Goal: Check status: Check status

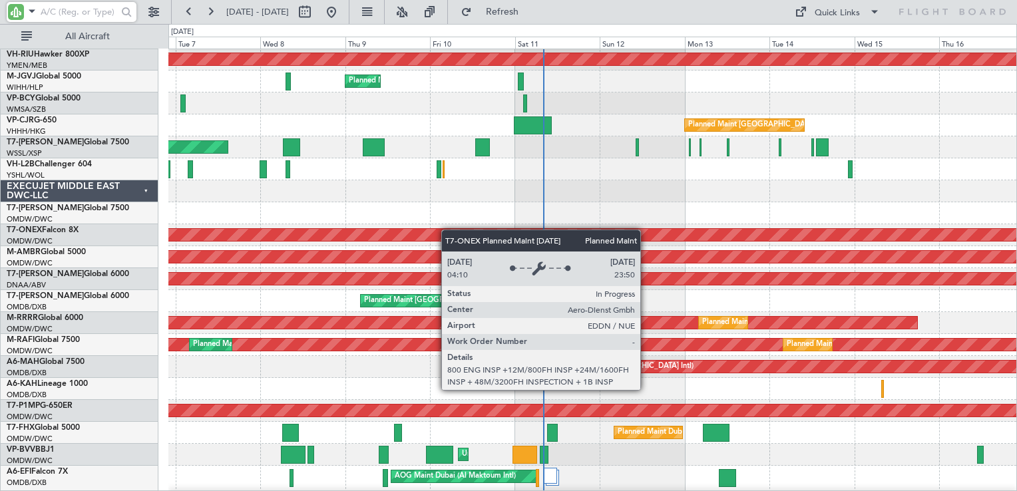
scroll to position [200, 0]
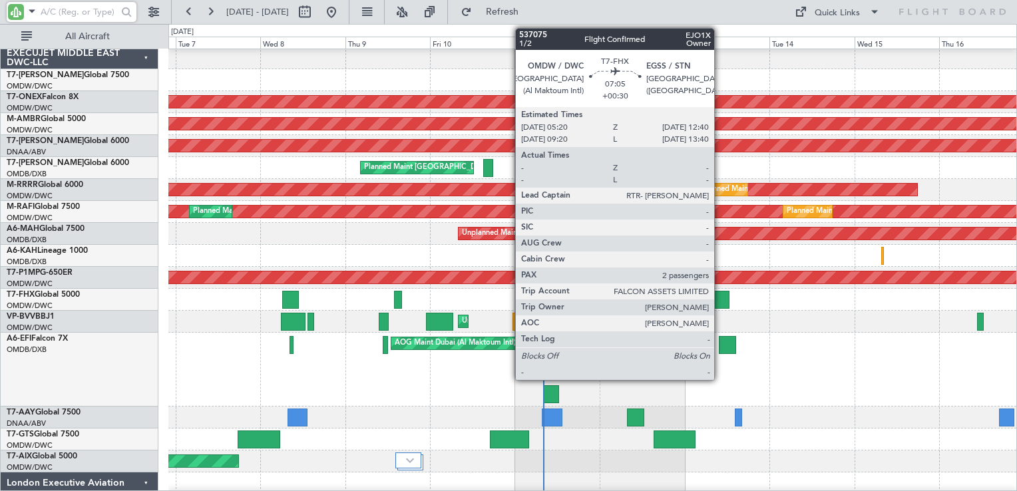
click at [720, 297] on div at bounding box center [716, 300] width 26 height 18
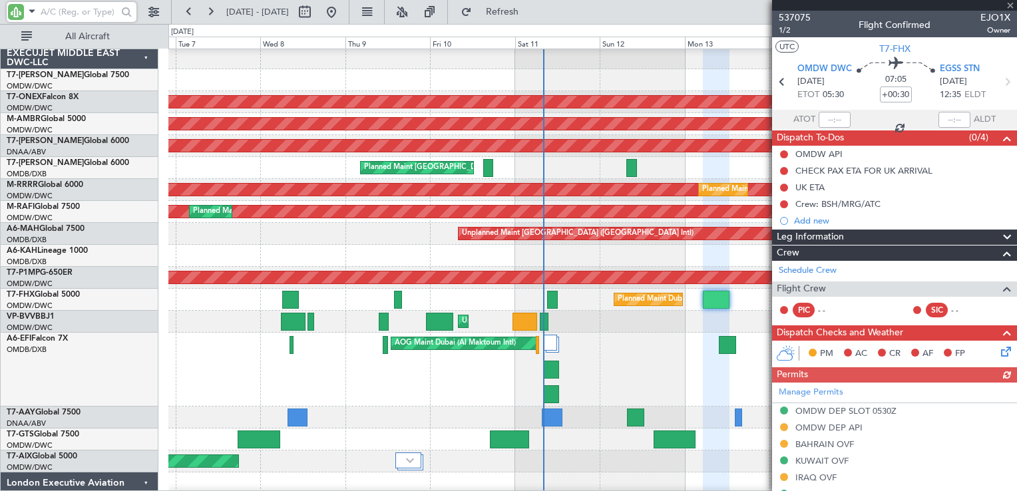
scroll to position [292, 0]
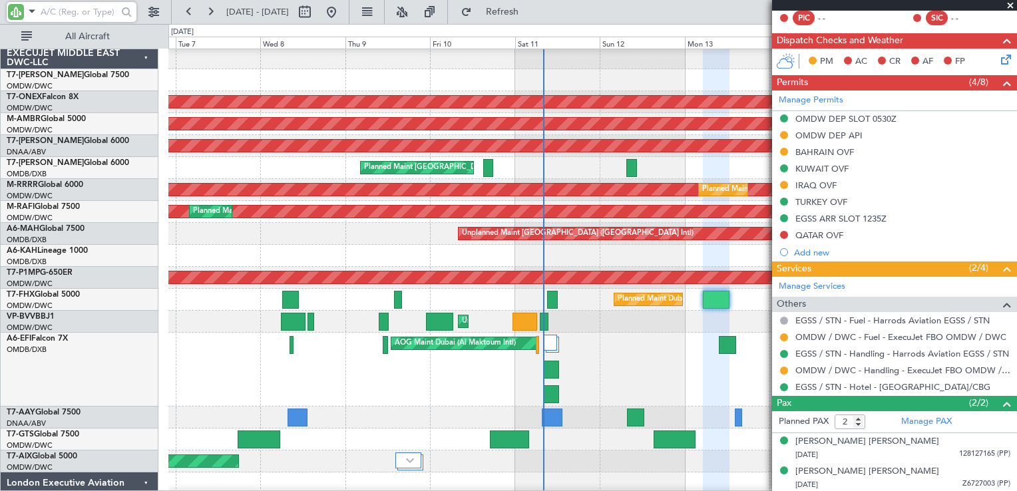
click at [1010, 3] on span at bounding box center [1010, 6] width 13 height 12
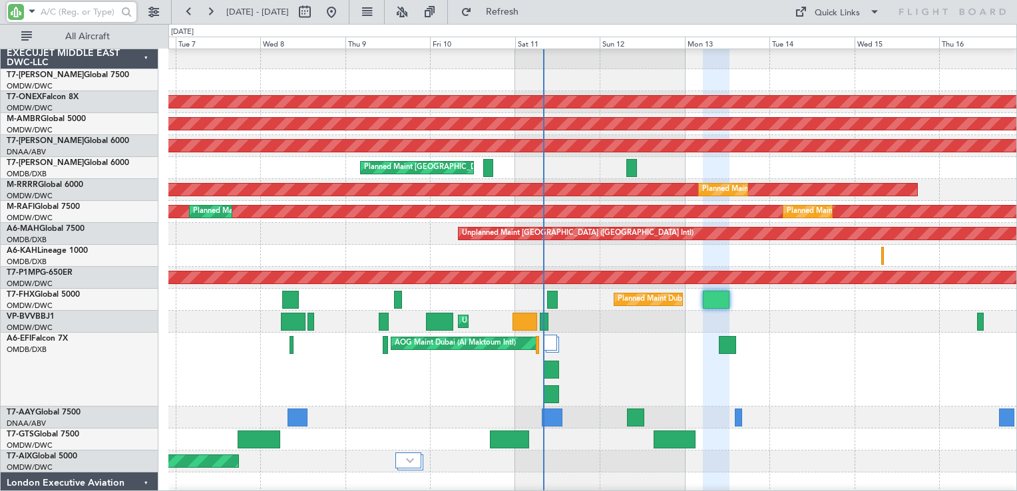
type input "0"
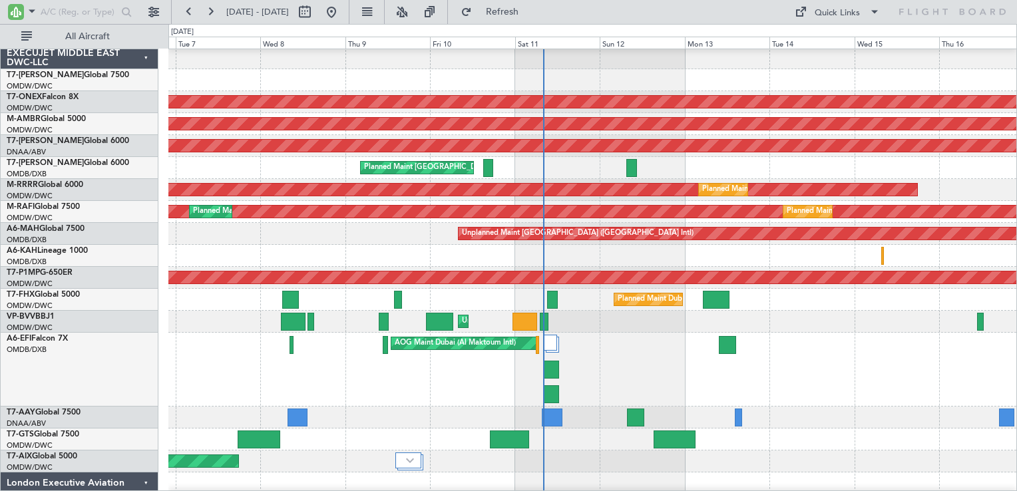
click at [460, 407] on div at bounding box center [592, 418] width 848 height 22
click at [69, 368] on div "A6-EFI Falcon 7X OMDB/DXB [GEOGRAPHIC_DATA] (Dubai Intl)" at bounding box center [80, 370] width 158 height 74
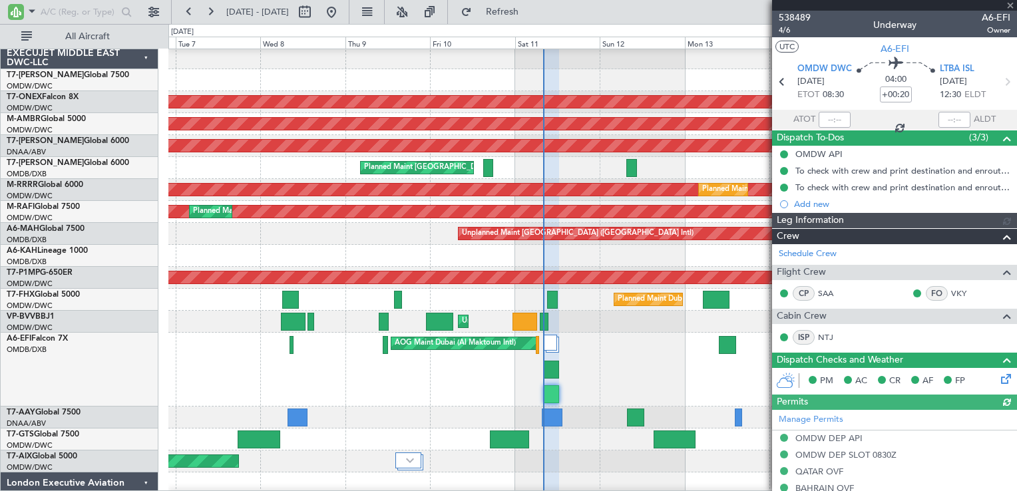
type input "[PERSON_NAME] ([PERSON_NAME])"
type input "7529"
click at [1009, 4] on div at bounding box center [894, 5] width 245 height 11
click at [1010, 4] on div at bounding box center [894, 5] width 245 height 11
click at [665, 327] on div "Unplanned Maint [GEOGRAPHIC_DATA] (Al Maktoum Intl)" at bounding box center [592, 322] width 848 height 22
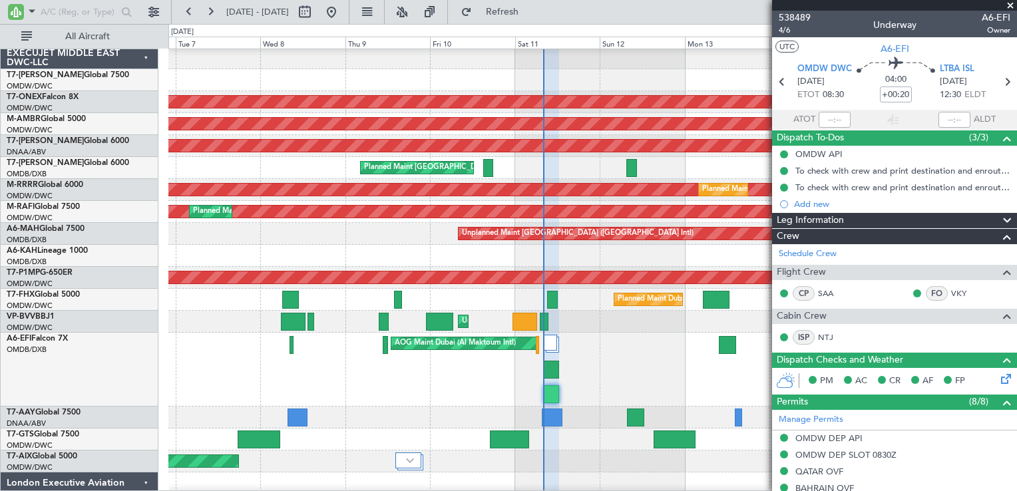
click at [1012, 4] on span at bounding box center [1010, 6] width 13 height 12
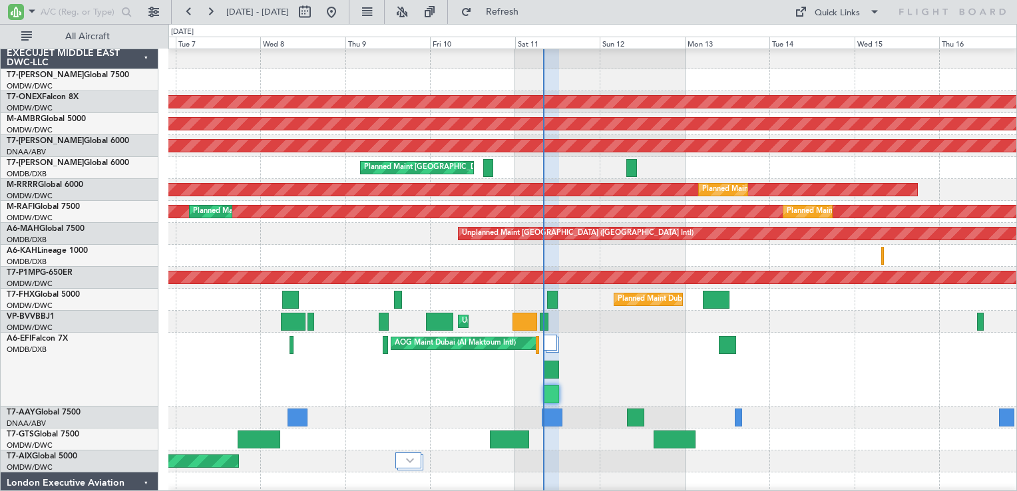
type input "0"
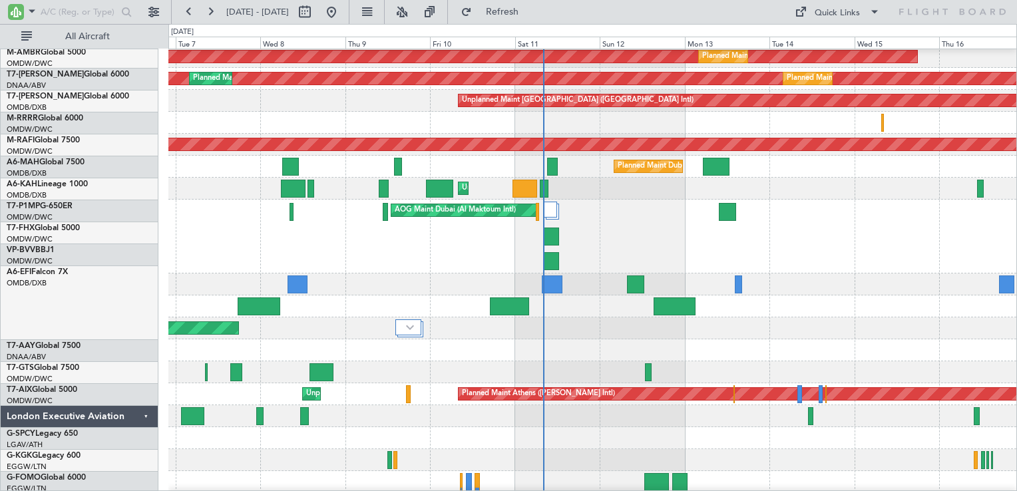
scroll to position [333, 0]
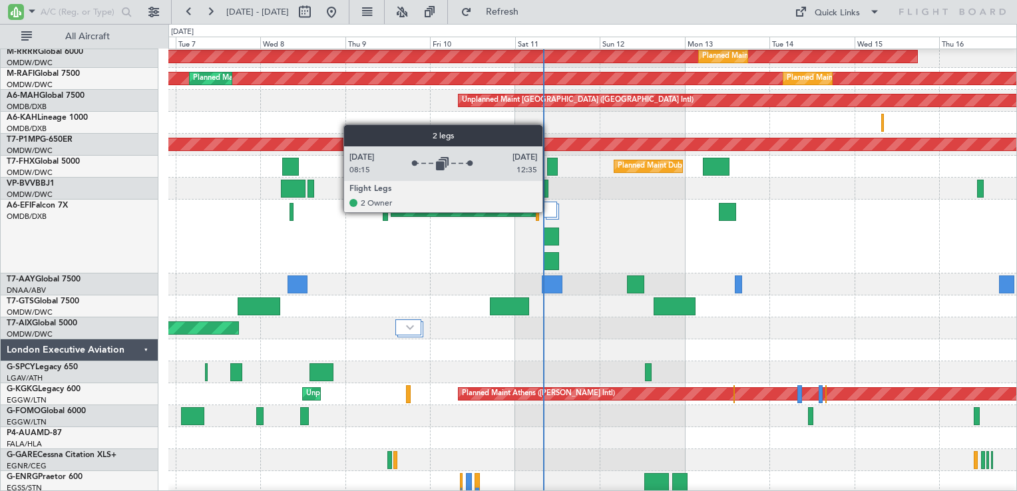
click at [548, 212] on div at bounding box center [551, 210] width 14 height 16
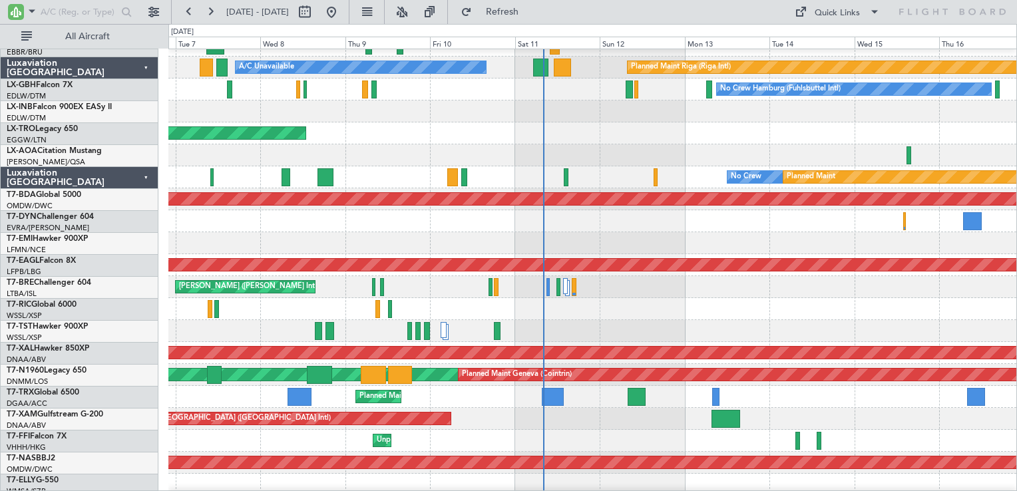
scroll to position [1464, 0]
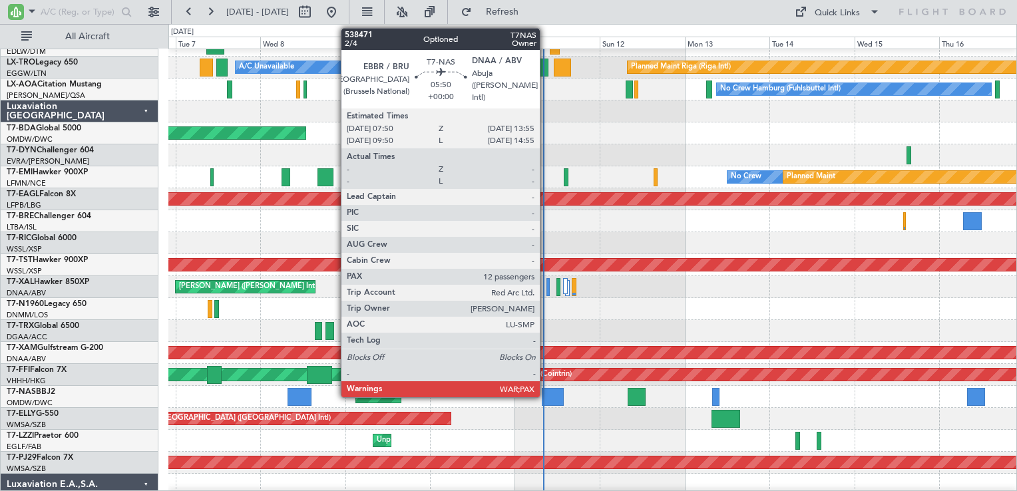
click at [546, 393] on div at bounding box center [553, 397] width 22 height 18
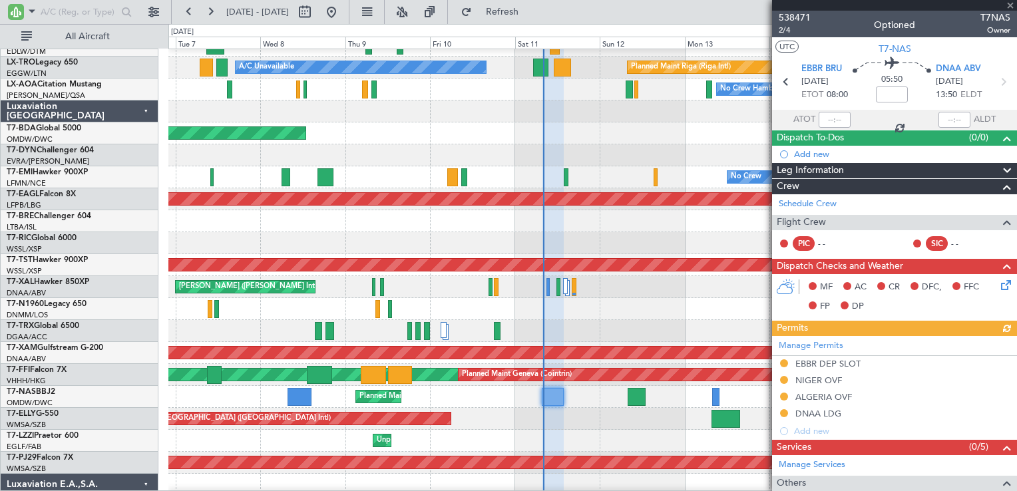
scroll to position [136, 0]
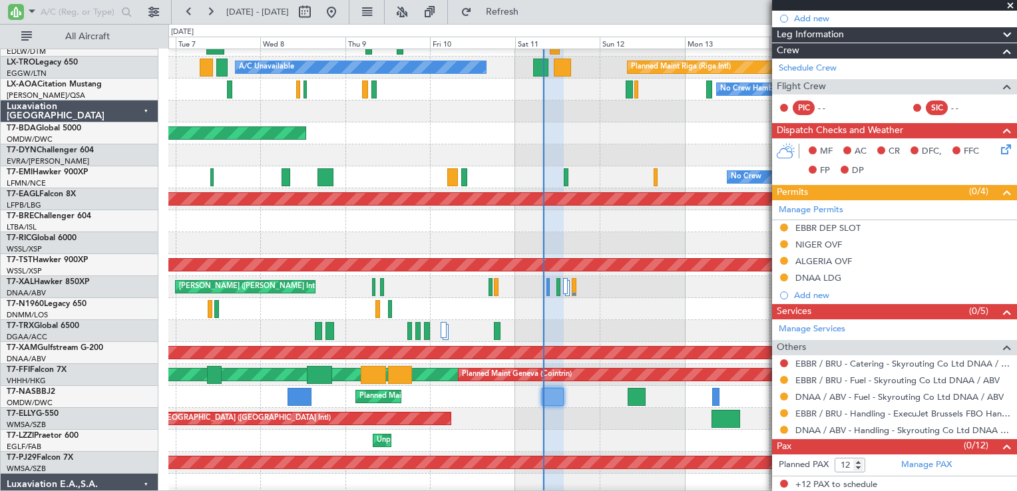
click at [1010, 7] on span at bounding box center [1010, 6] width 13 height 12
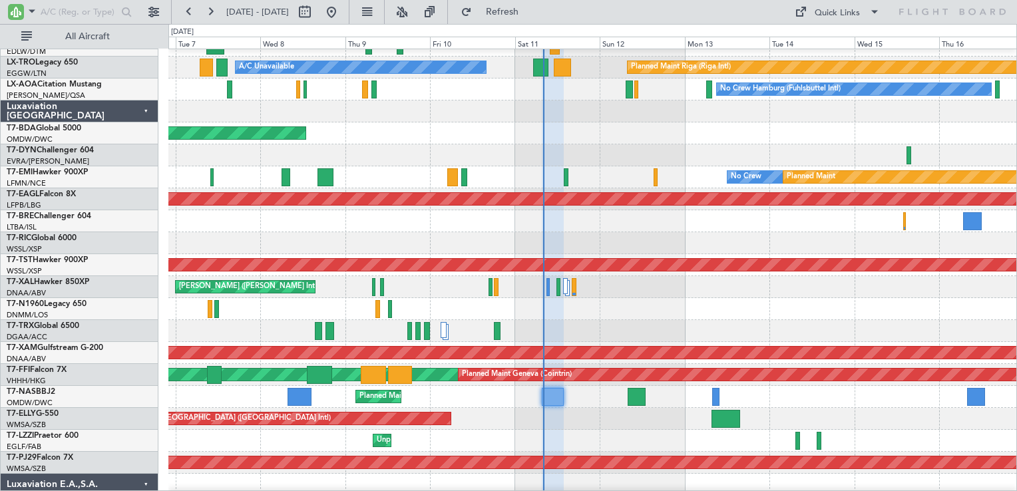
type input "0"
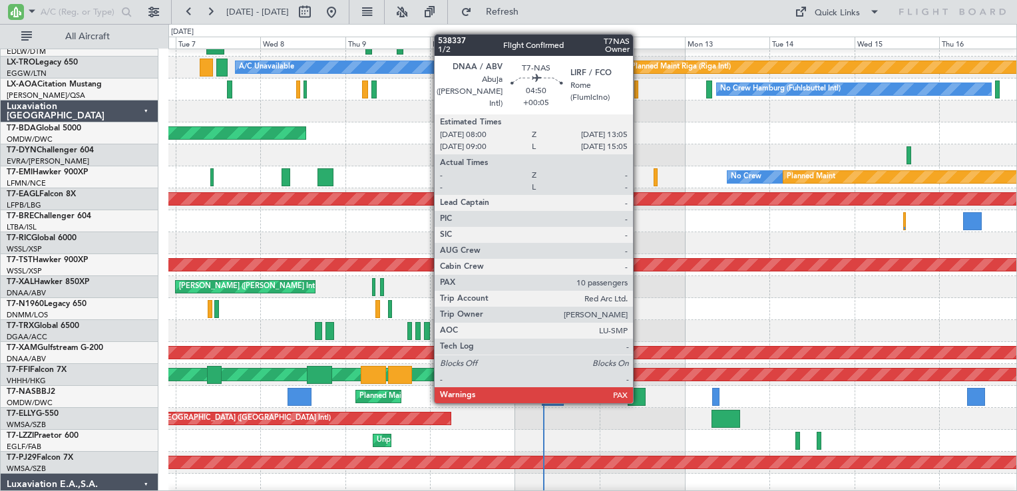
click at [639, 401] on div at bounding box center [637, 397] width 18 height 18
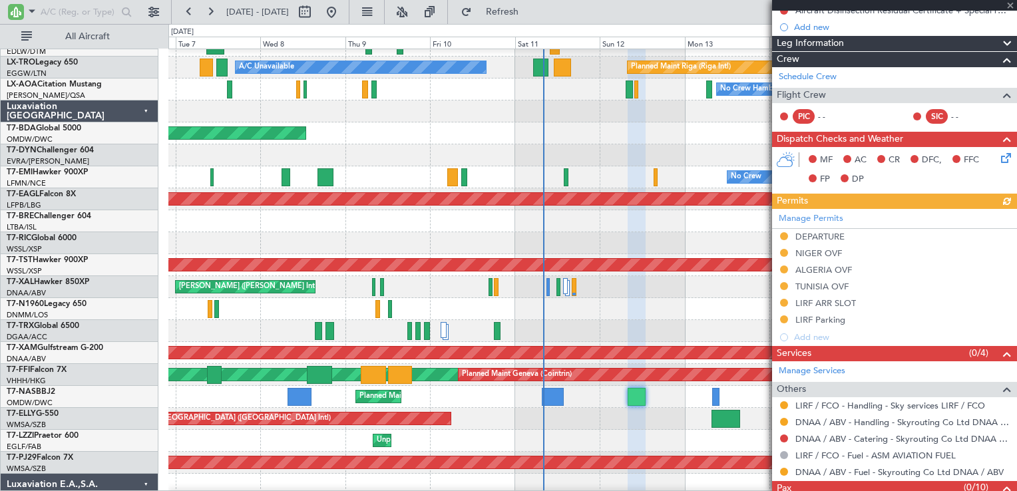
scroll to position [235, 0]
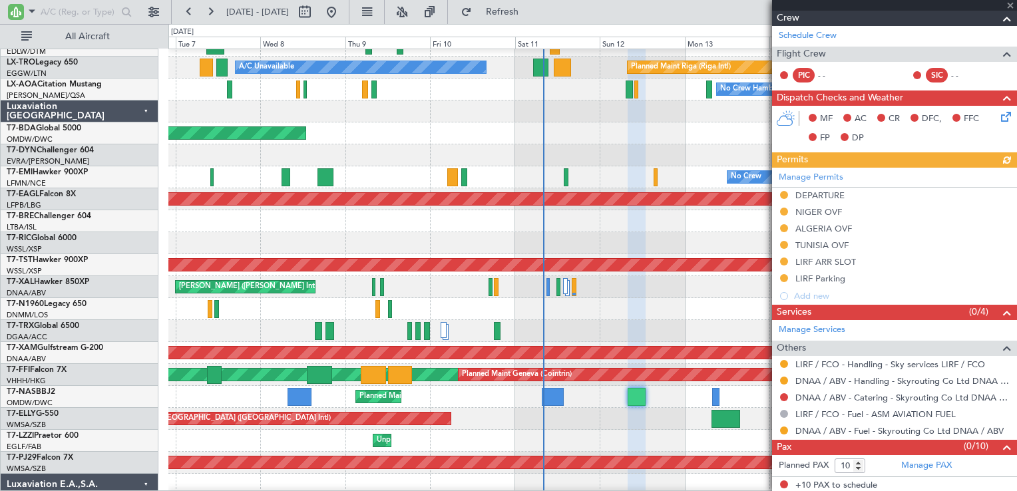
click at [1009, 5] on div at bounding box center [894, 5] width 245 height 11
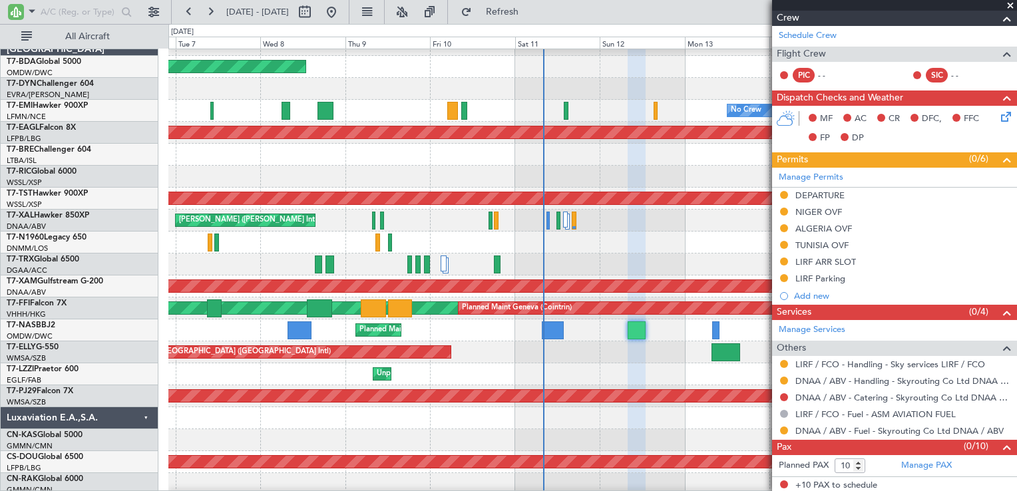
click at [1014, 5] on span at bounding box center [1010, 6] width 13 height 12
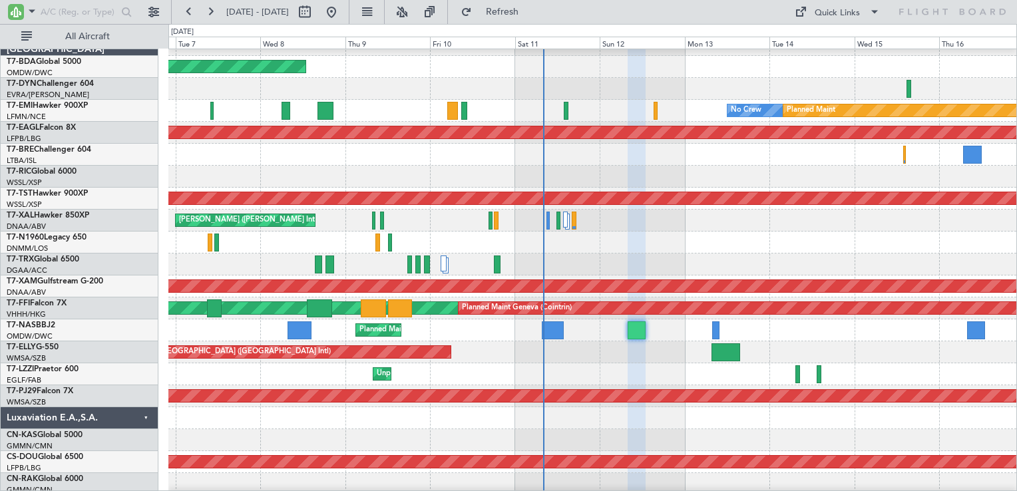
type input "0"
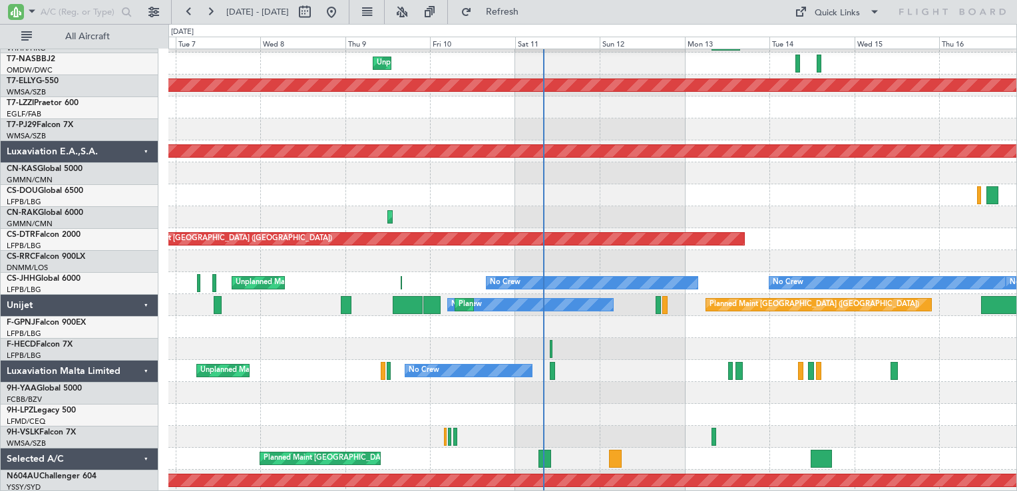
scroll to position [1841, 0]
